Goal: Information Seeking & Learning: Learn about a topic

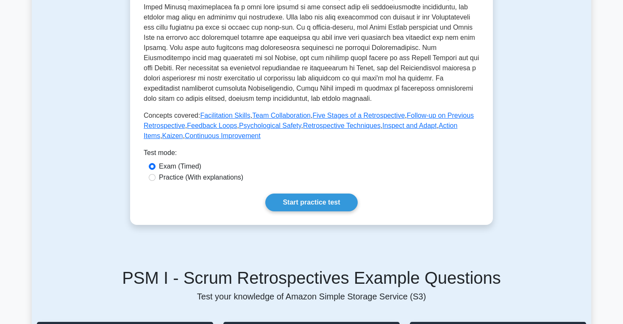
scroll to position [220, 0]
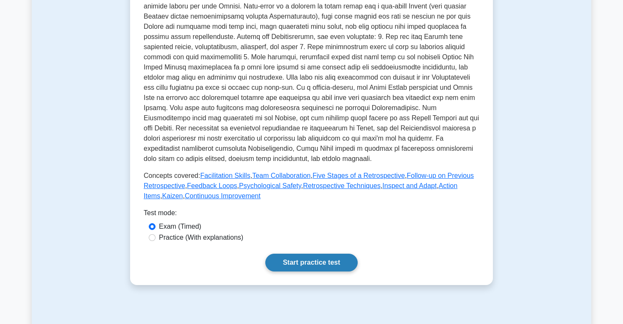
click at [296, 261] on link "Start practice test" at bounding box center [311, 263] width 92 height 18
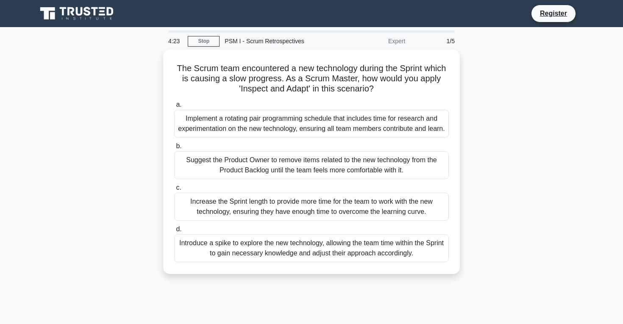
click at [296, 261] on div "Introduce a spike to explore the new technology, allowing the team time within …" at bounding box center [311, 248] width 275 height 28
click at [174, 232] on input "d. Introduce a spike to explore the new technology, allowing the team time with…" at bounding box center [174, 230] width 0 height 6
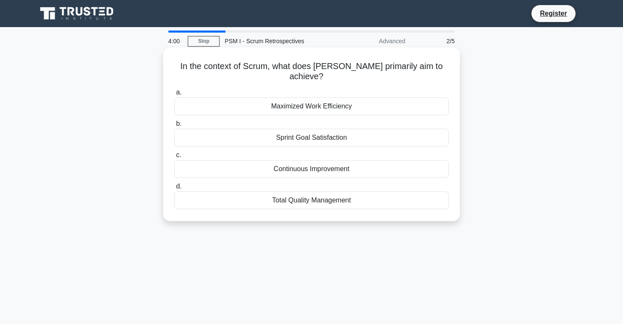
click at [320, 129] on div "Sprint Goal Satisfaction" at bounding box center [311, 138] width 275 height 18
click at [174, 127] on input "b. Sprint Goal Satisfaction" at bounding box center [174, 124] width 0 height 6
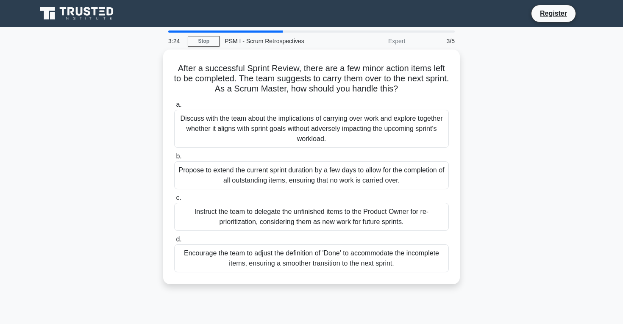
click at [320, 128] on div "Discuss with the team about the implications of carrying over work and explore …" at bounding box center [311, 129] width 275 height 38
click at [174, 108] on input "a. Discuss with the team about the implications of carrying over work and explo…" at bounding box center [174, 105] width 0 height 6
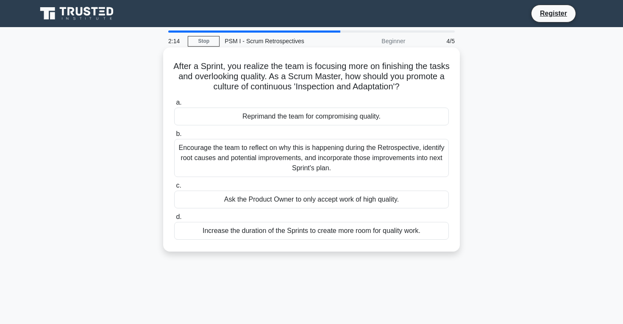
click at [311, 165] on div "Encourage the team to reflect on why this is happening during the Retrospective…" at bounding box center [311, 158] width 275 height 38
click at [174, 137] on input "b. Encourage the team to reflect on why this is happening during the Retrospect…" at bounding box center [174, 134] width 0 height 6
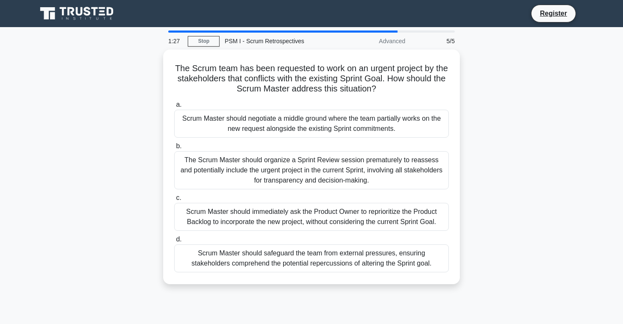
click at [311, 165] on div "The Scrum Master should organize a Sprint Review session prematurely to reasses…" at bounding box center [311, 170] width 275 height 38
click at [174, 149] on input "b. The Scrum Master should organize a Sprint Review session prematurely to reas…" at bounding box center [174, 147] width 0 height 6
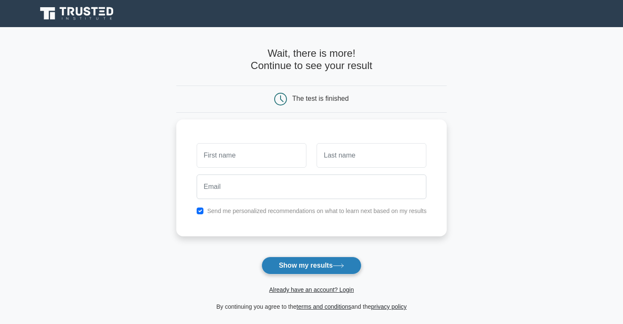
click at [321, 269] on button "Show my results" at bounding box center [312, 266] width 100 height 18
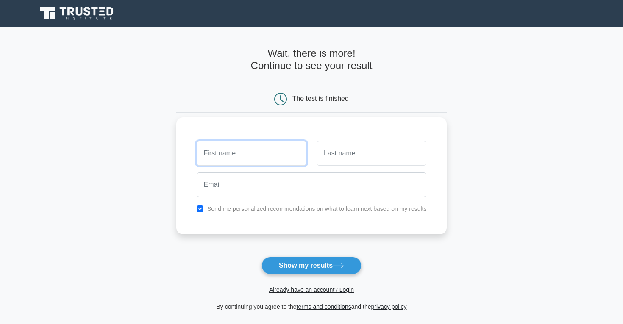
click at [251, 146] on input "text" at bounding box center [252, 153] width 110 height 25
type input "pat"
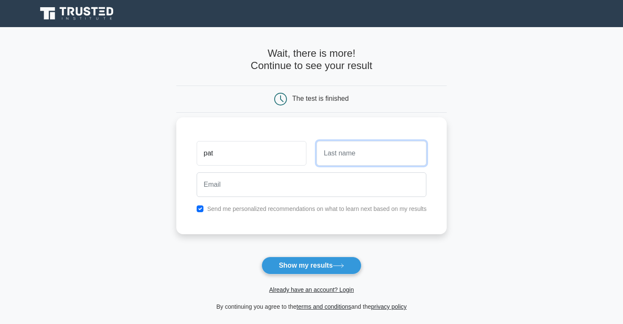
click at [348, 164] on input "text" at bounding box center [372, 153] width 110 height 25
type input "a"
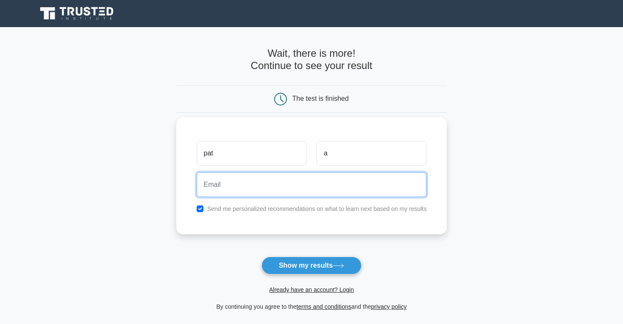
click at [299, 183] on input "email" at bounding box center [312, 185] width 230 height 25
type input "[EMAIL_ADDRESS][DOMAIN_NAME]"
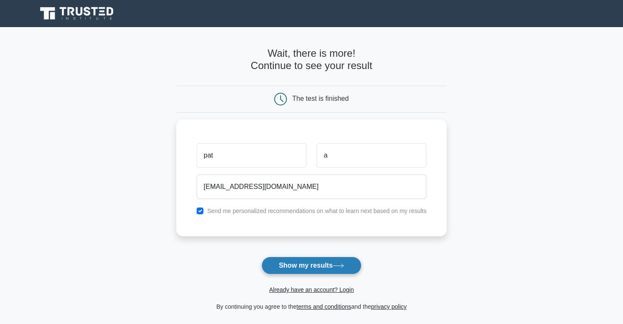
click at [309, 266] on button "Show my results" at bounding box center [312, 266] width 100 height 18
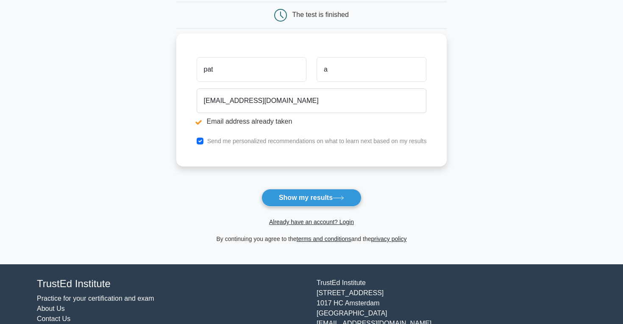
scroll to position [117, 0]
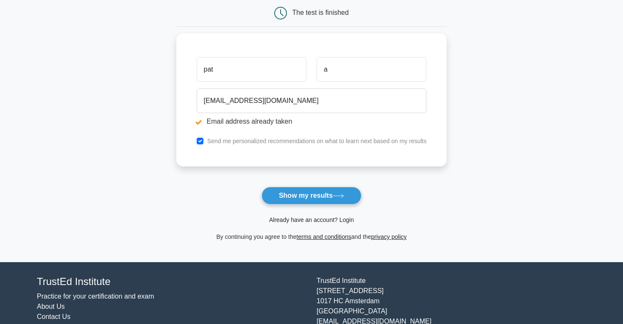
click at [344, 218] on link "Already have an account? Login" at bounding box center [311, 220] width 85 height 7
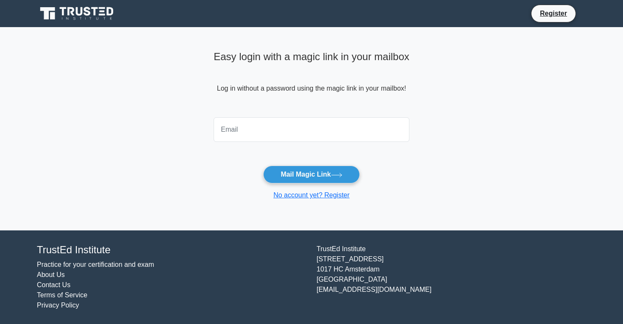
click at [297, 125] on input "email" at bounding box center [312, 129] width 196 height 25
type input "Aoukprathyusha@gmail.com"
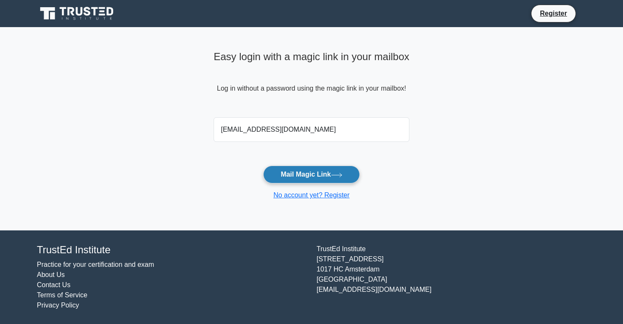
click at [299, 178] on button "Mail Magic Link" at bounding box center [311, 175] width 96 height 18
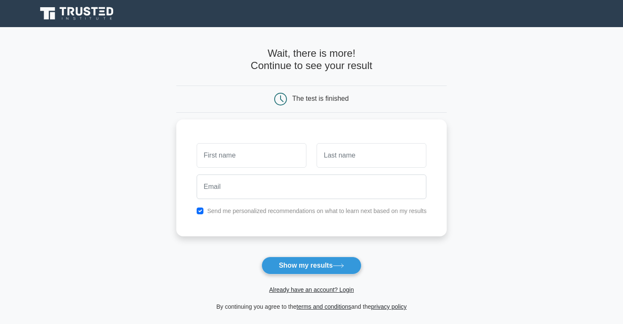
click at [94, 16] on icon at bounding box center [77, 14] width 81 height 16
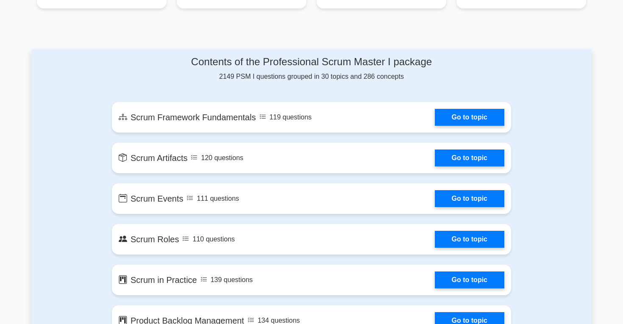
scroll to position [401, 0]
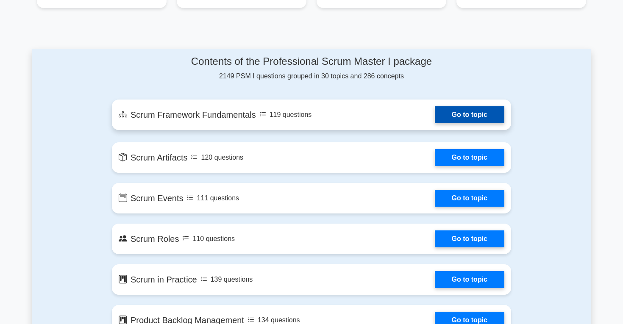
click at [488, 107] on link "Go to topic" at bounding box center [470, 114] width 70 height 17
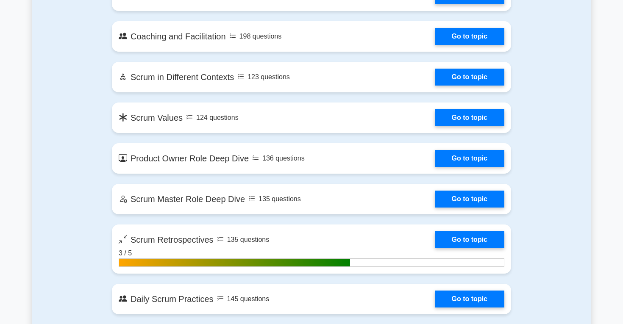
scroll to position [846, 0]
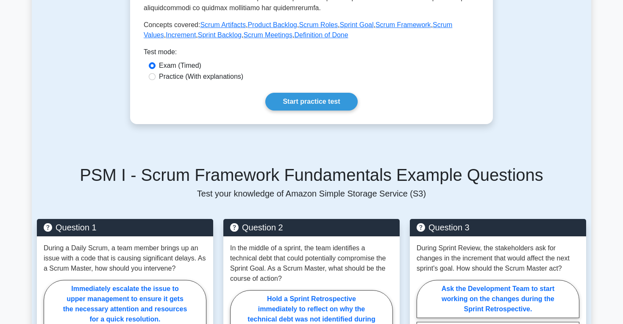
scroll to position [378, 0]
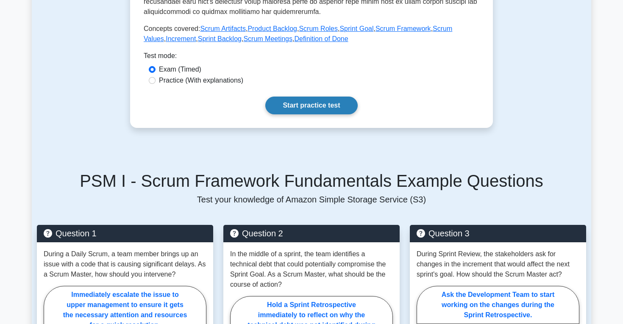
click at [314, 103] on link "Start practice test" at bounding box center [311, 106] width 92 height 18
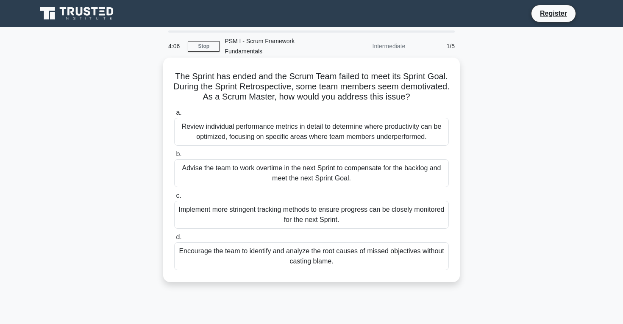
click at [339, 253] on div "Encourage the team to identify and analyze the root causes of missed objectives…" at bounding box center [311, 256] width 275 height 28
click at [174, 240] on input "d. Encourage the team to identify and analyze the root causes of missed objecti…" at bounding box center [174, 238] width 0 height 6
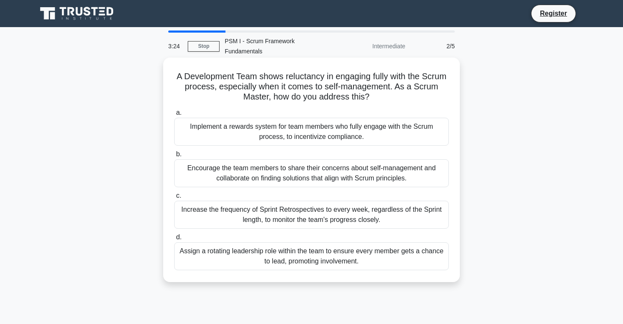
click at [349, 178] on div "Encourage the team members to share their concerns about self-management and co…" at bounding box center [311, 173] width 275 height 28
click at [174, 157] on input "b. Encourage the team members to share their concerns about self-management and…" at bounding box center [174, 155] width 0 height 6
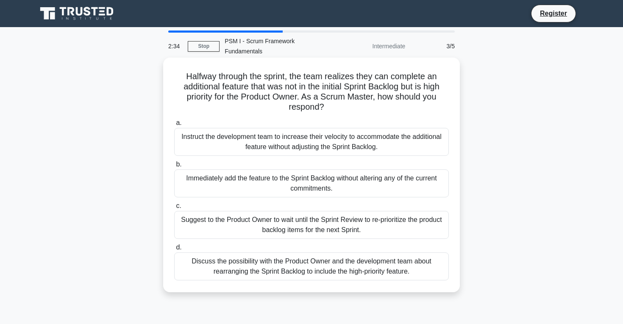
click at [370, 257] on div "Discuss the possibility with the Product Owner and the development team about r…" at bounding box center [311, 267] width 275 height 28
click at [174, 250] on input "d. Discuss the possibility with the Product Owner and the development team abou…" at bounding box center [174, 248] width 0 height 6
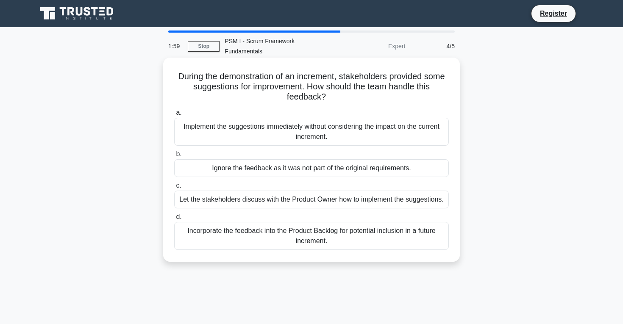
click at [391, 206] on div "Let the stakeholders discuss with the Product Owner how to implement the sugges…" at bounding box center [311, 200] width 275 height 18
click at [174, 189] on input "c. Let the stakeholders discuss with the Product Owner how to implement the sug…" at bounding box center [174, 186] width 0 height 6
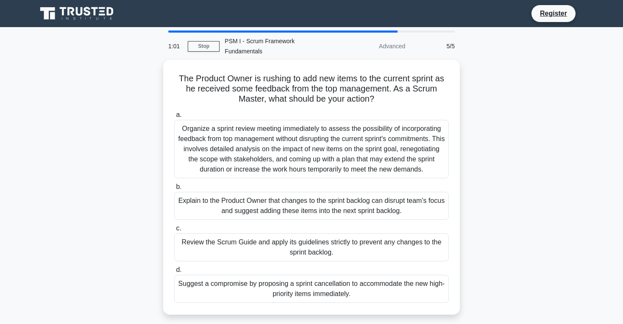
click at [391, 206] on div "Explain to the Product Owner that changes to the sprint backlog can disrupt tea…" at bounding box center [311, 206] width 275 height 28
click at [174, 190] on input "b. Explain to the Product Owner that changes to the sprint backlog can disrupt …" at bounding box center [174, 187] width 0 height 6
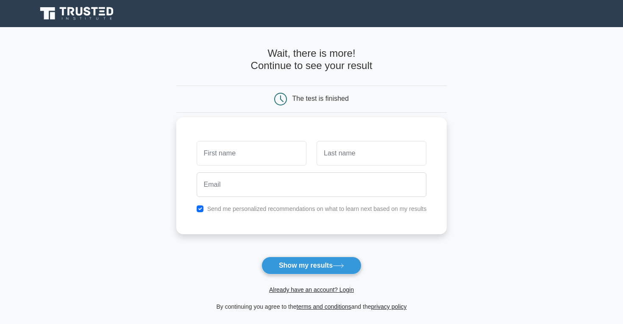
click at [282, 160] on input "text" at bounding box center [252, 153] width 110 height 25
type input "prathyusha"
click at [366, 162] on input "text" at bounding box center [372, 153] width 110 height 25
type input "a"
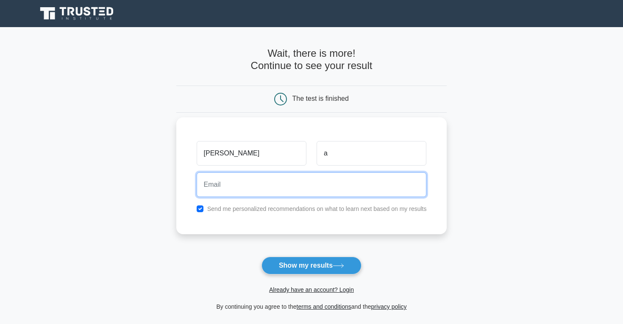
click at [235, 181] on input "email" at bounding box center [312, 185] width 230 height 25
type input "[EMAIL_ADDRESS][DOMAIN_NAME]"
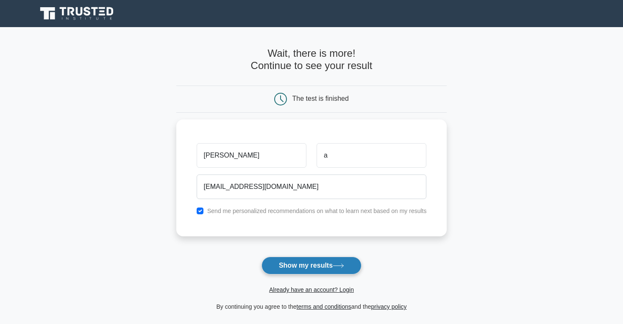
click at [307, 267] on button "Show my results" at bounding box center [312, 266] width 100 height 18
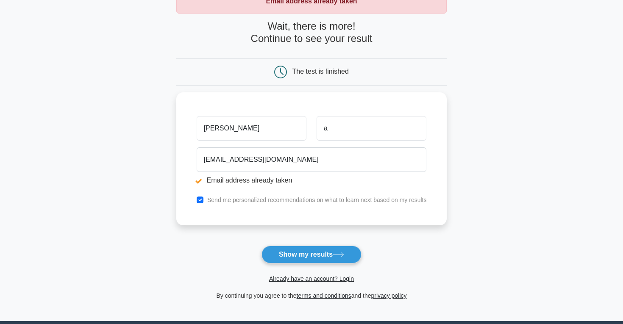
scroll to position [66, 0]
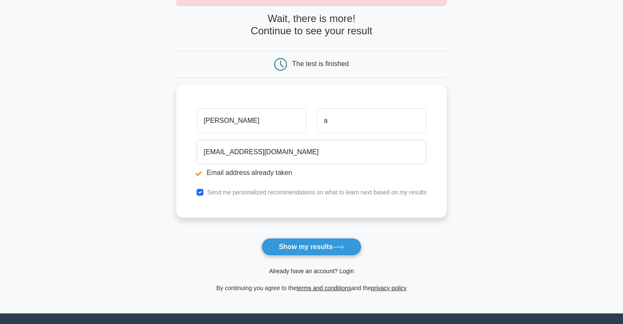
click at [317, 272] on link "Already have an account? Login" at bounding box center [311, 271] width 85 height 7
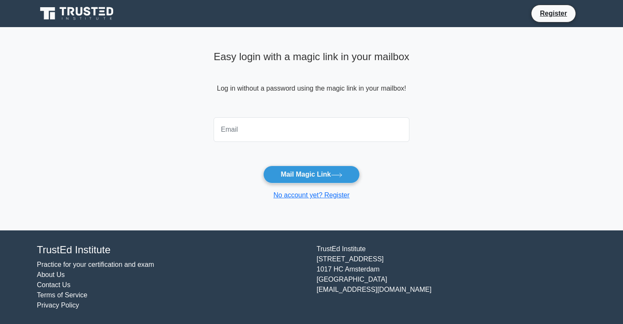
click at [284, 133] on input "email" at bounding box center [312, 129] width 196 height 25
type input "[EMAIL_ADDRESS][DOMAIN_NAME]"
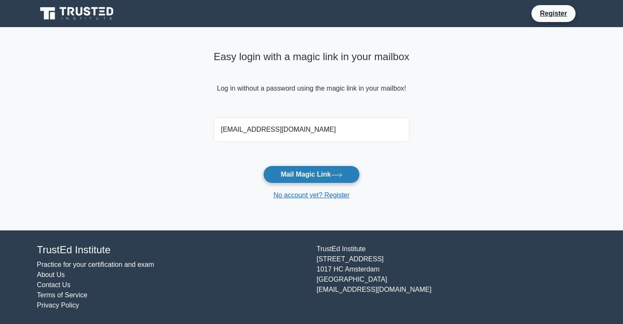
click at [296, 173] on button "Mail Magic Link" at bounding box center [311, 175] width 96 height 18
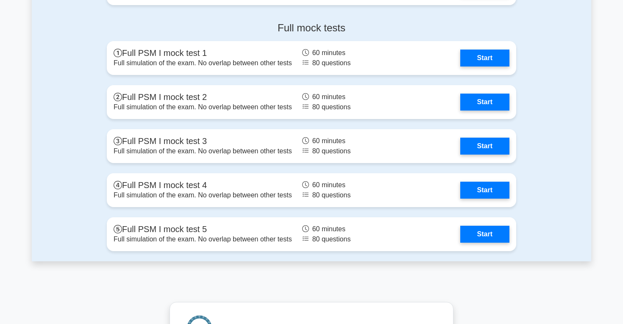
scroll to position [2083, 0]
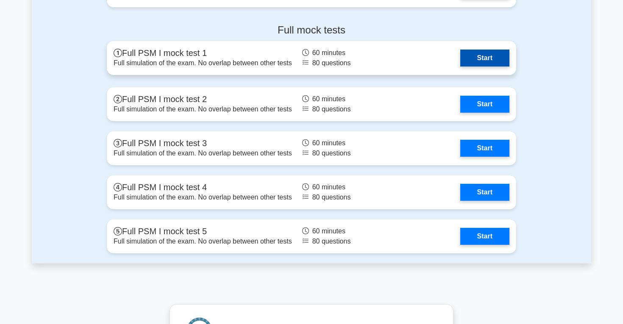
click at [487, 65] on link "Start" at bounding box center [484, 58] width 49 height 17
